Goal: Task Accomplishment & Management: Use online tool/utility

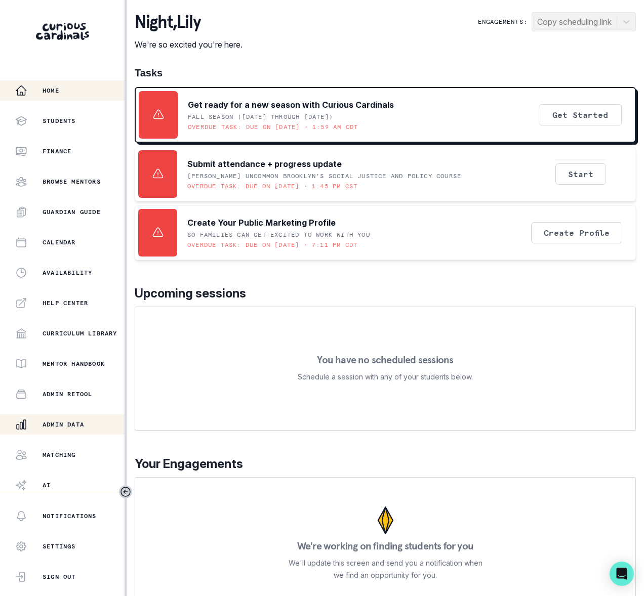
click at [65, 426] on p "Admin Data" at bounding box center [63, 425] width 41 height 8
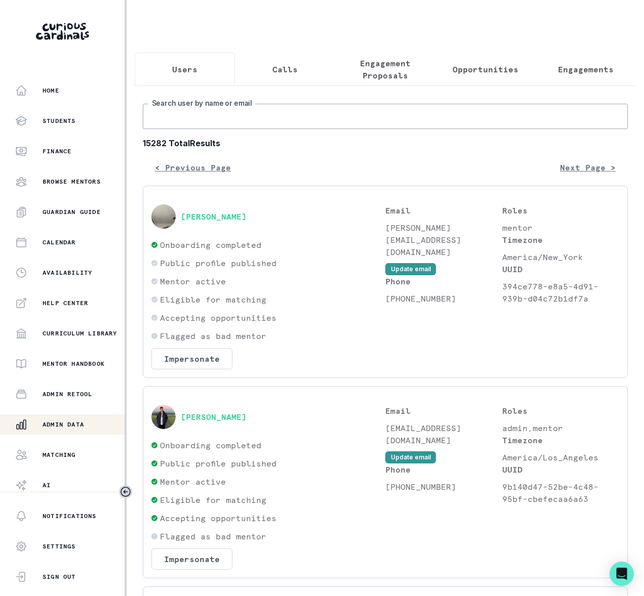
click at [199, 129] on input "Search user by name or email" at bounding box center [385, 116] width 485 height 25
type input "[PERSON_NAME]"
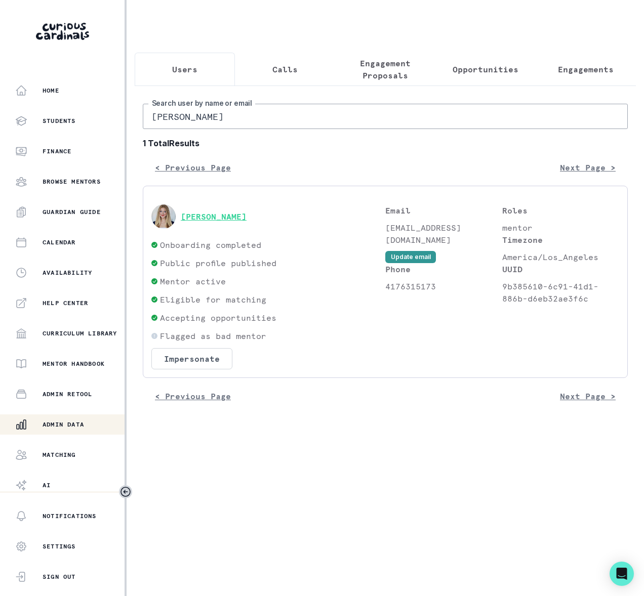
click at [211, 222] on button "[PERSON_NAME]" at bounding box center [214, 217] width 66 height 10
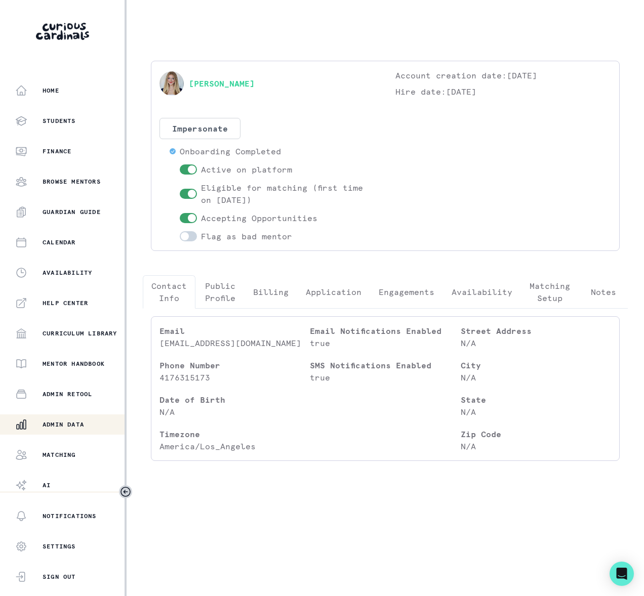
click at [420, 291] on p "Engagements" at bounding box center [407, 292] width 56 height 12
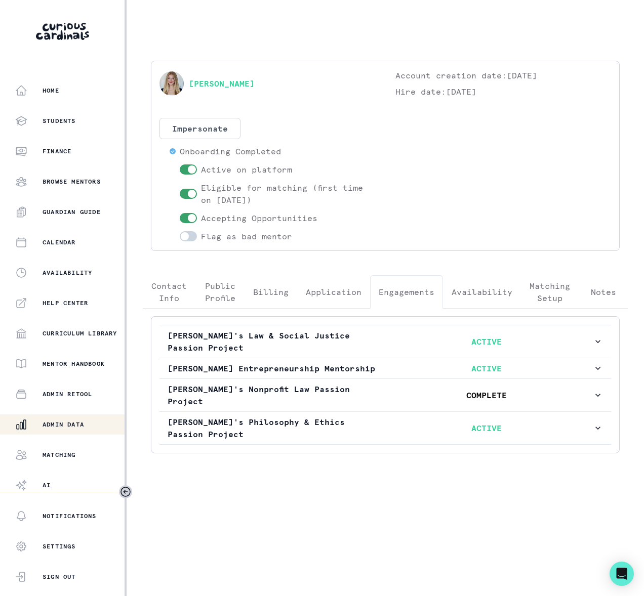
click at [81, 426] on p "Admin Data" at bounding box center [63, 425] width 41 height 8
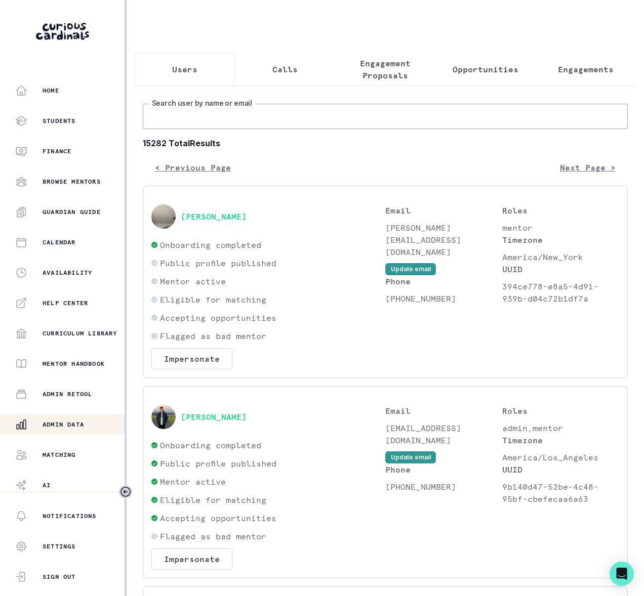
click at [198, 129] on input "Search user by name or email" at bounding box center [385, 116] width 485 height 25
type input "[PERSON_NAME]"
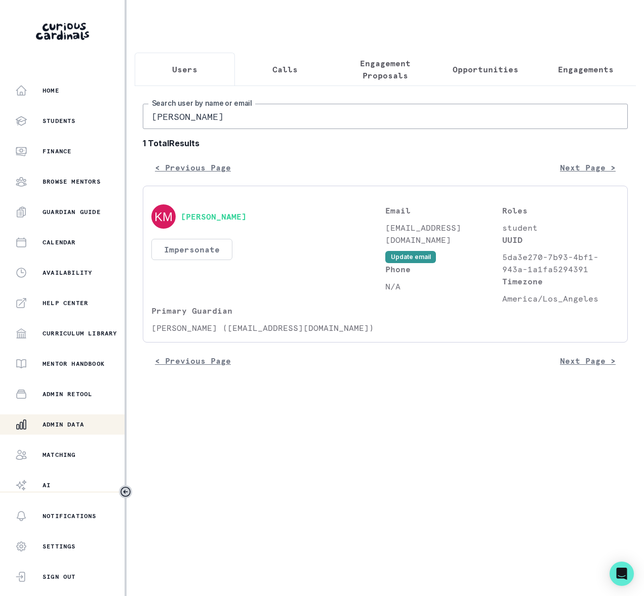
click at [189, 258] on button "Impersonate" at bounding box center [191, 249] width 81 height 21
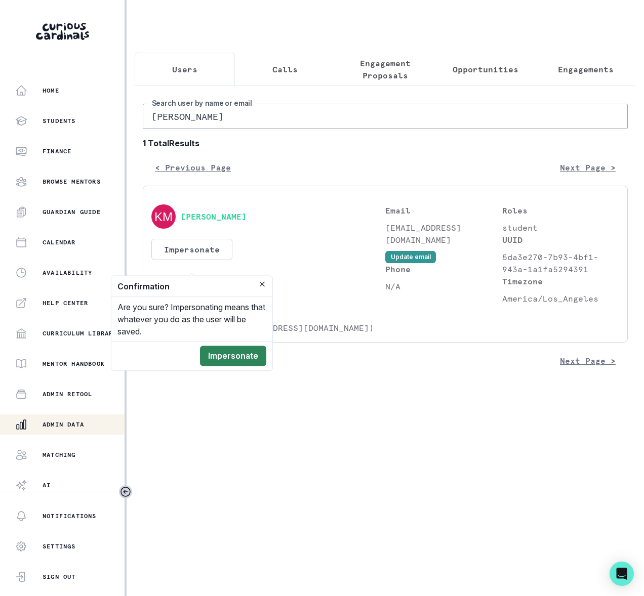
click at [223, 357] on button "Impersonate" at bounding box center [233, 356] width 66 height 20
